Goal: Transaction & Acquisition: Purchase product/service

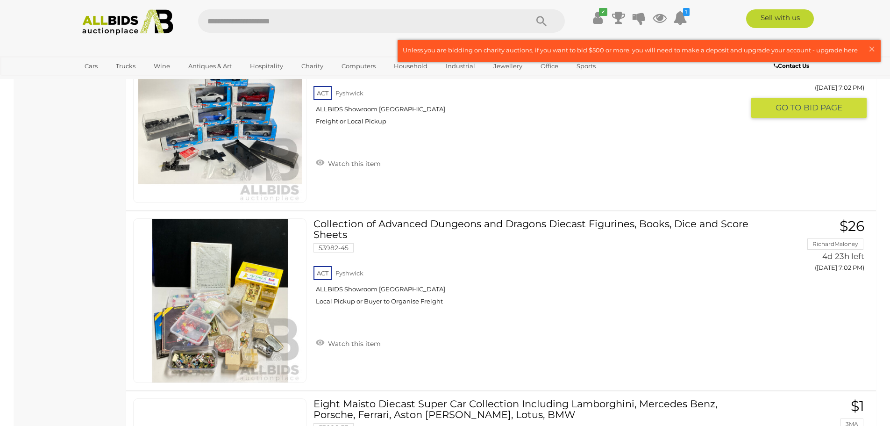
scroll to position [6167, 0]
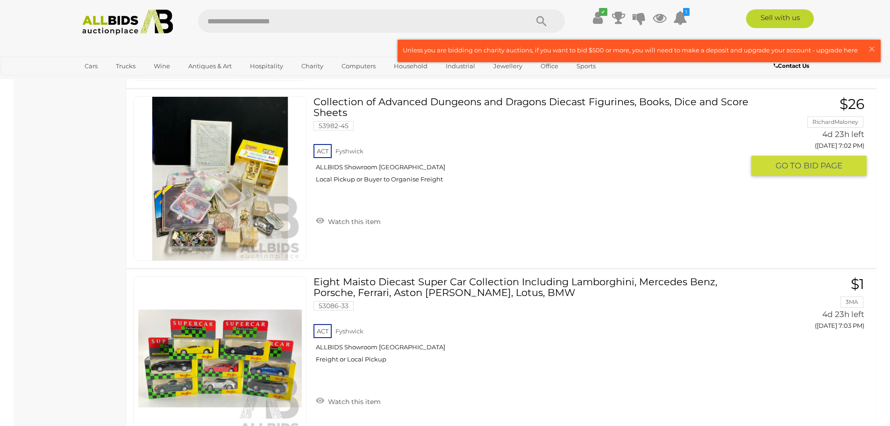
click at [240, 192] on img at bounding box center [220, 179] width 164 height 164
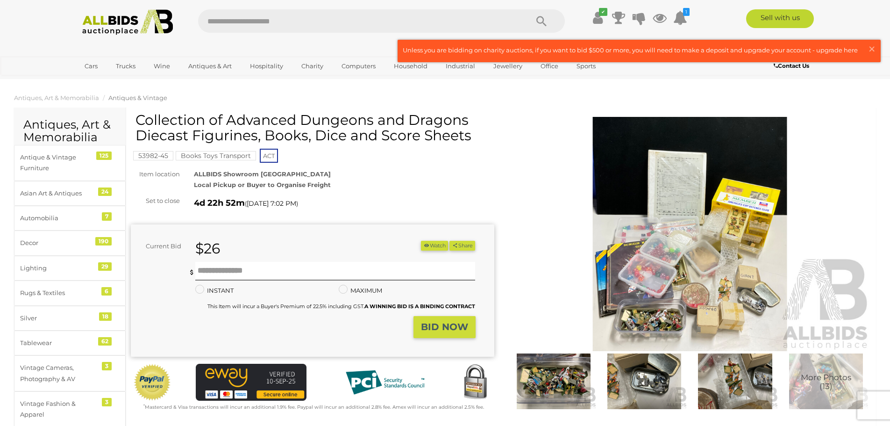
click at [645, 234] on img at bounding box center [689, 234] width 363 height 234
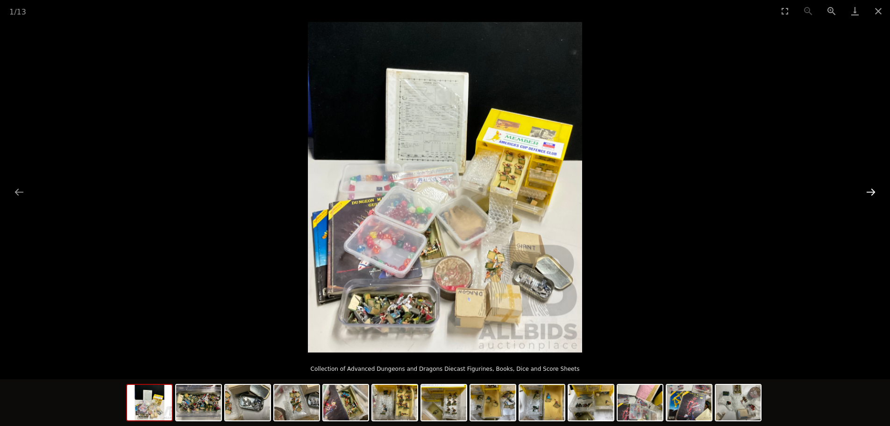
click at [875, 192] on button "Next slide" at bounding box center [871, 192] width 20 height 18
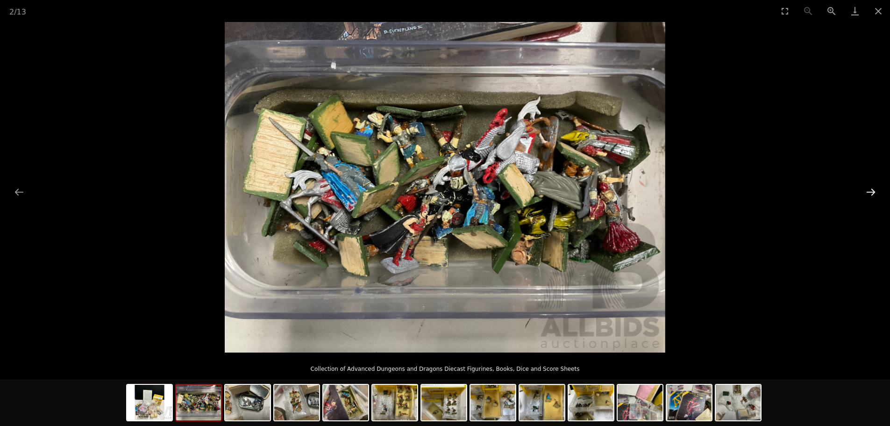
click at [875, 192] on button "Next slide" at bounding box center [871, 192] width 20 height 18
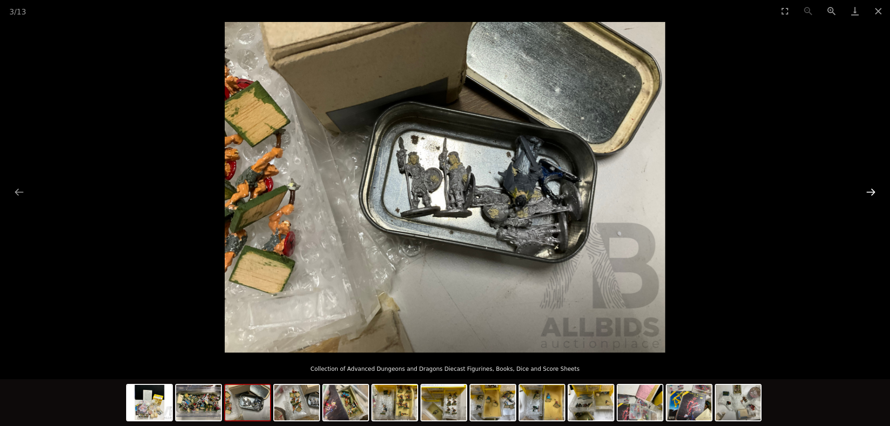
click at [875, 192] on button "Next slide" at bounding box center [871, 192] width 20 height 18
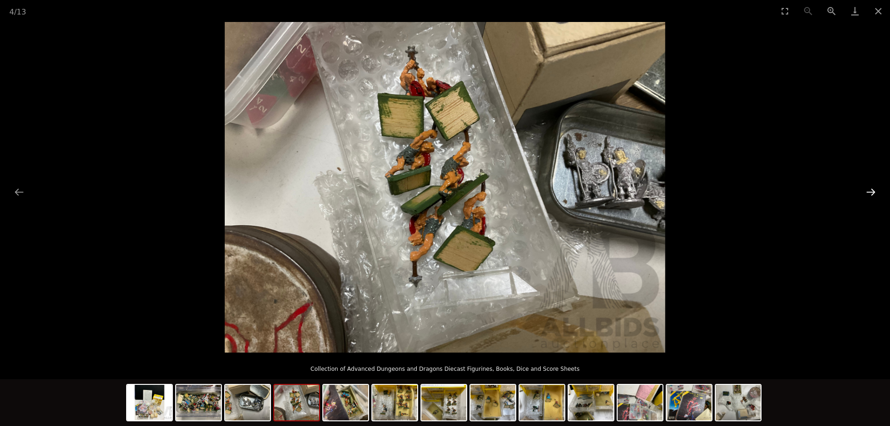
click at [875, 192] on button "Next slide" at bounding box center [871, 192] width 20 height 18
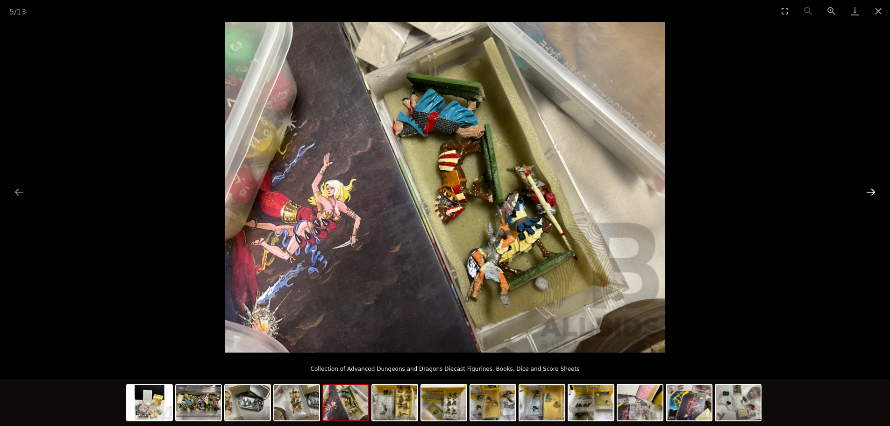
click at [874, 195] on button "Next slide" at bounding box center [871, 192] width 20 height 18
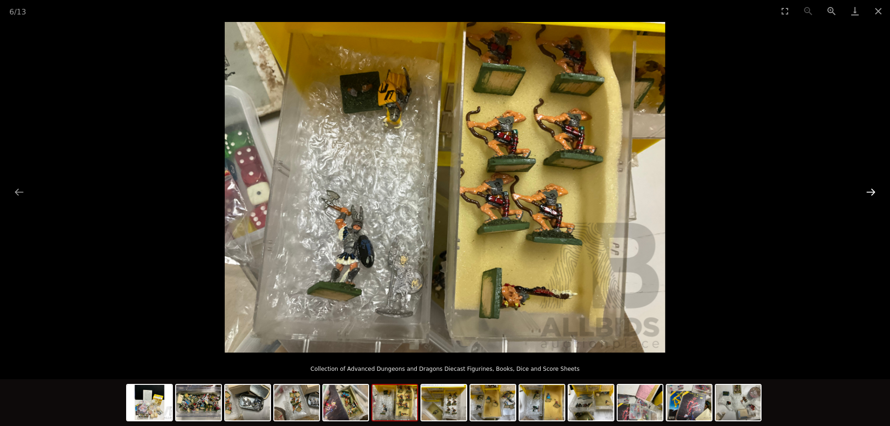
click at [875, 195] on button "Next slide" at bounding box center [871, 192] width 20 height 18
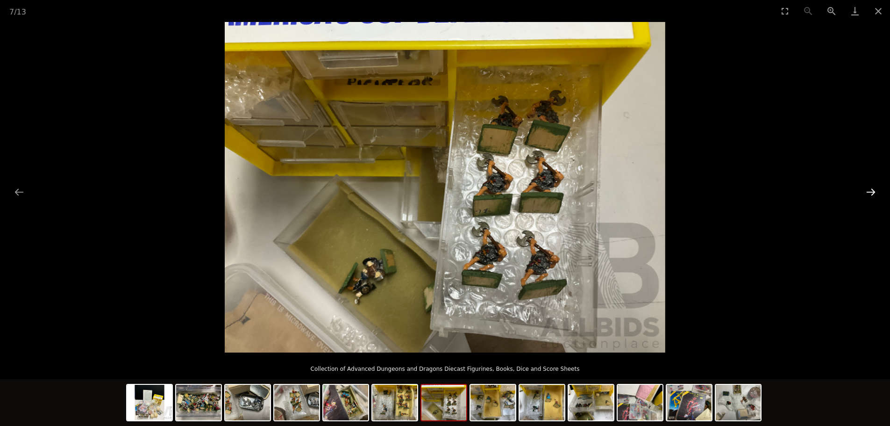
click at [875, 195] on button "Next slide" at bounding box center [871, 192] width 20 height 18
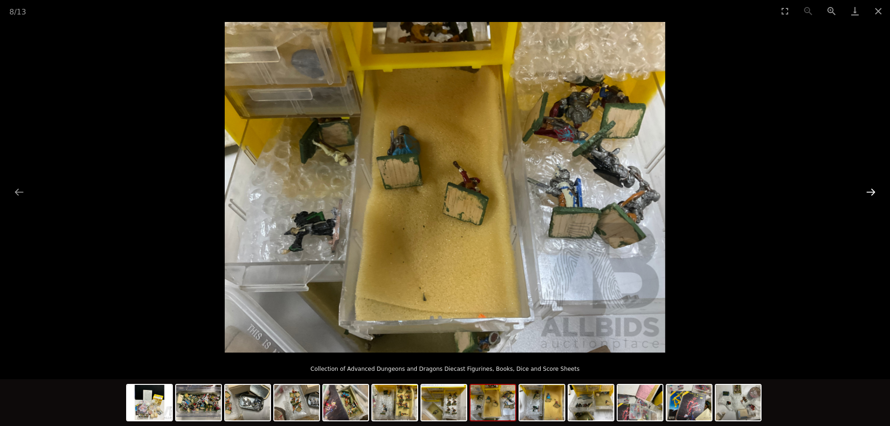
click at [875, 196] on button "Next slide" at bounding box center [871, 192] width 20 height 18
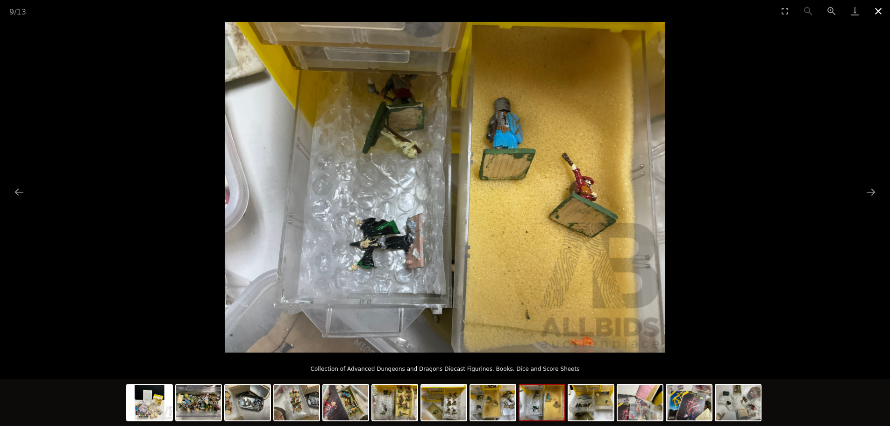
click at [879, 14] on button "Close gallery" at bounding box center [878, 11] width 23 height 22
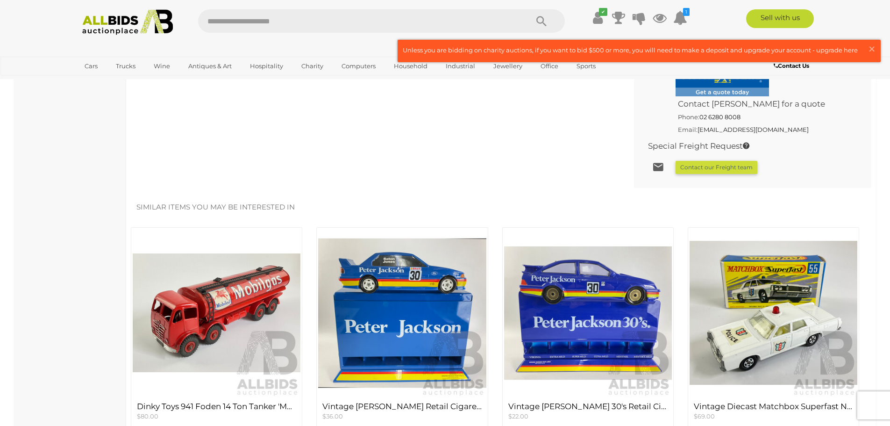
scroll to position [607, 0]
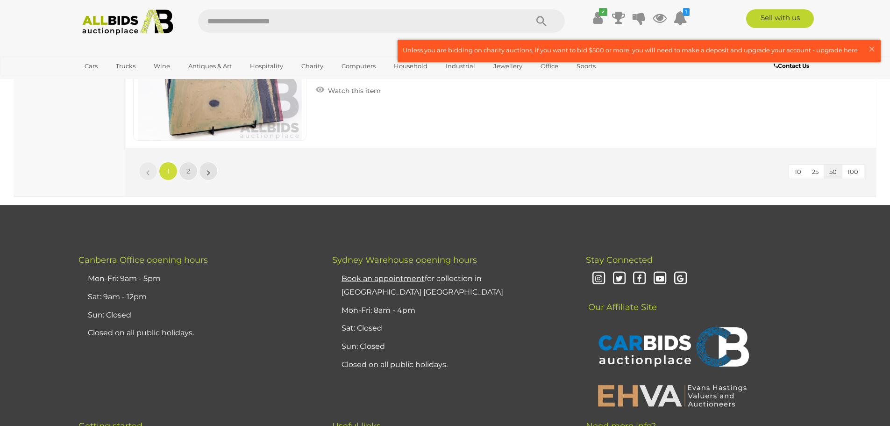
scroll to position [9057, 0]
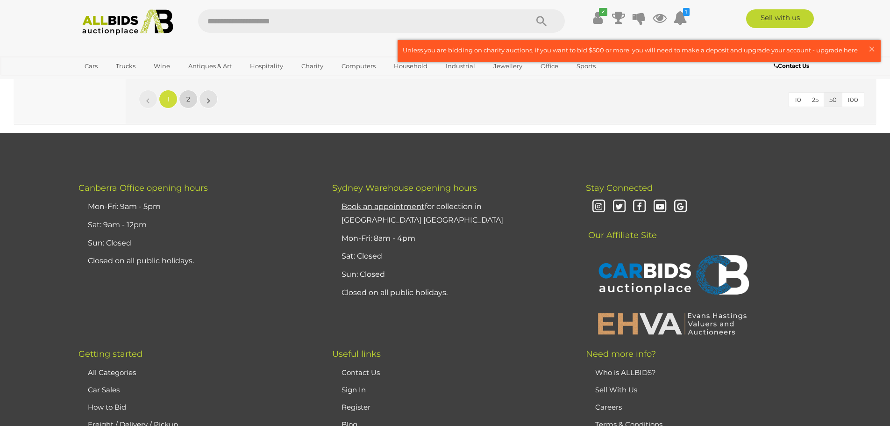
drag, startPoint x: 185, startPoint y: 99, endPoint x: 188, endPoint y: 107, distance: 8.9
click at [185, 99] on link "2" at bounding box center [188, 99] width 19 height 19
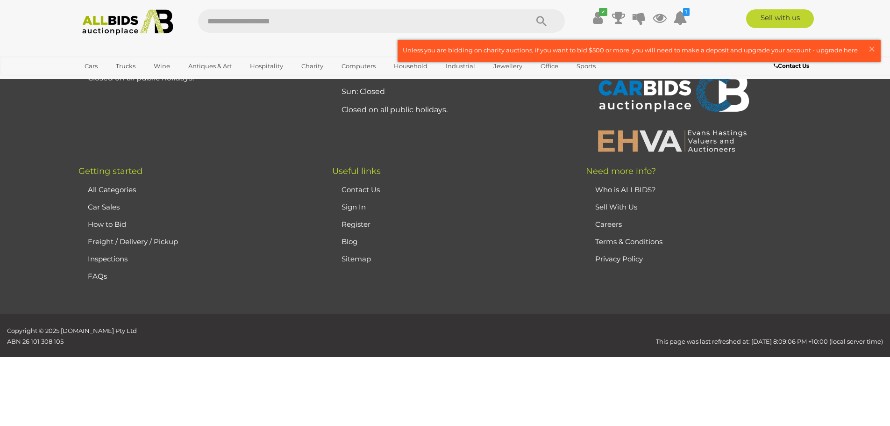
scroll to position [46, 0]
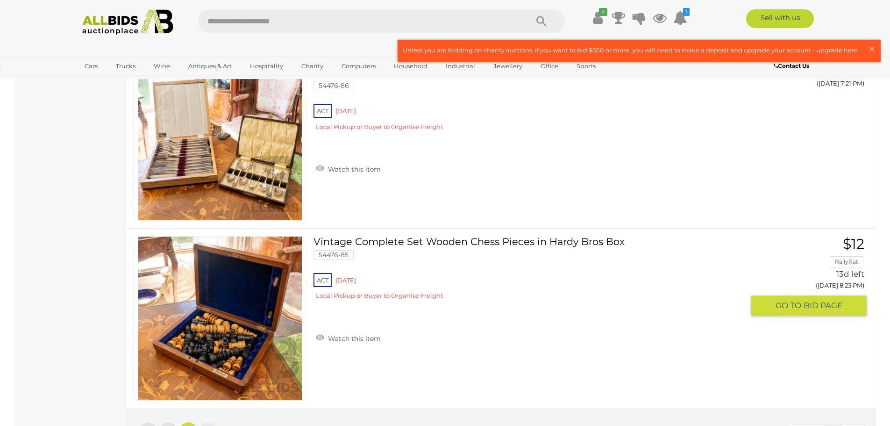
scroll to position [980, 0]
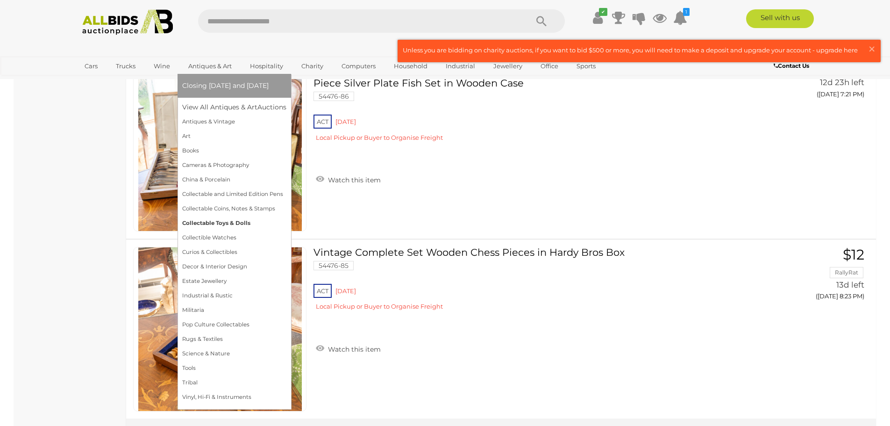
click at [231, 224] on link "Collectable Toys & Dolls" at bounding box center [234, 223] width 104 height 14
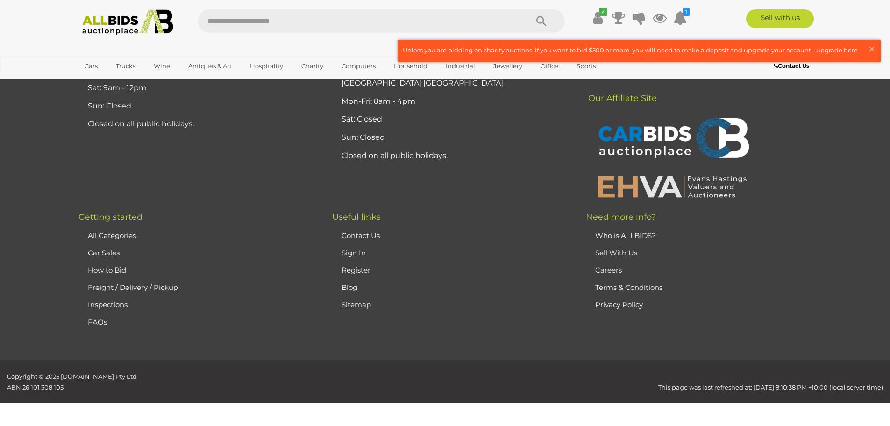
scroll to position [8822, 0]
